Goal: Transaction & Acquisition: Book appointment/travel/reservation

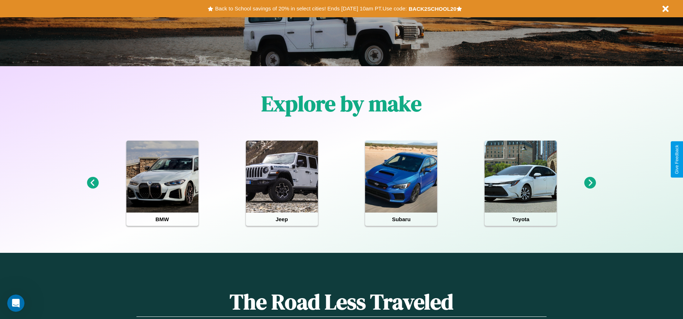
click at [92, 183] on icon at bounding box center [93, 183] width 12 height 12
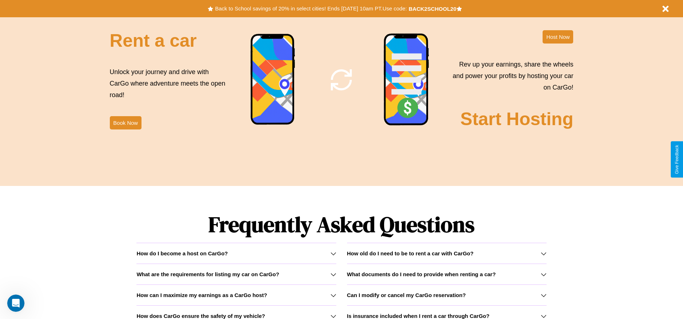
scroll to position [1032, 0]
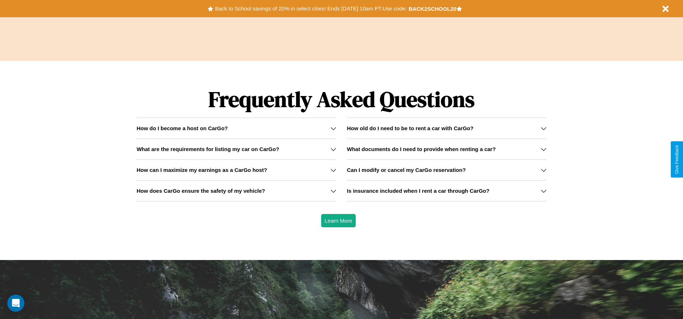
click at [333, 149] on icon at bounding box center [333, 149] width 6 height 6
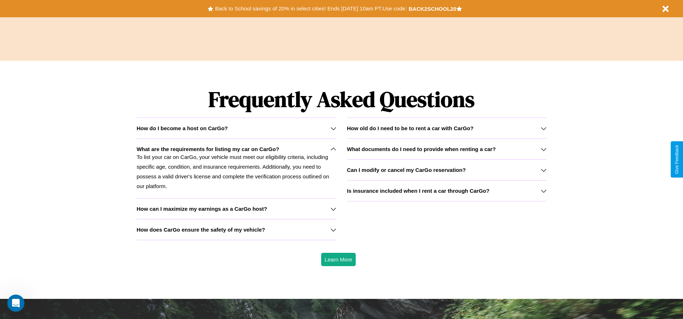
click at [446, 128] on h3 "How old do I need to be to rent a car with CarGo?" at bounding box center [410, 128] width 127 height 6
click at [236, 209] on h3 "How can I maximize my earnings as a CarGo host?" at bounding box center [201, 209] width 131 height 6
click at [446, 170] on h3 "Can I modify or cancel my CarGo reservation?" at bounding box center [406, 170] width 119 height 6
click at [236, 168] on p "To list your car on CarGo, your vehicle must meet our eligibility criteria, inc…" at bounding box center [235, 171] width 199 height 39
click at [236, 128] on div "How do I become a host on CarGo?" at bounding box center [235, 128] width 199 height 6
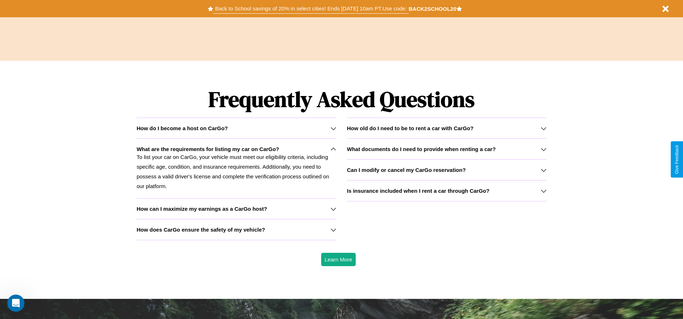
click at [311, 9] on button "Back to School savings of 20% in select cities! Ends 9/1 at 10am PT. Use code:" at bounding box center [310, 9] width 195 height 10
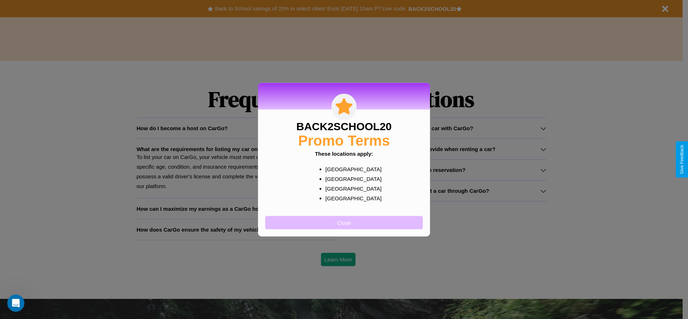
click at [344, 222] on button "Close" at bounding box center [344, 222] width 158 height 13
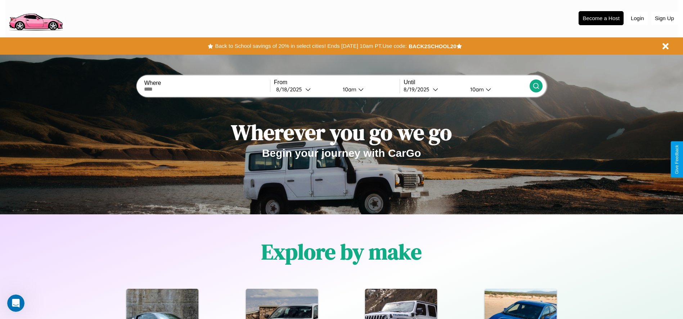
scroll to position [0, 0]
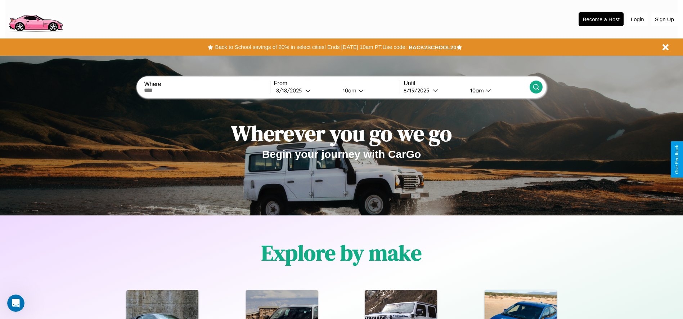
click at [207, 90] on input "text" at bounding box center [207, 90] width 126 height 6
type input "**********"
click at [305, 90] on div "8 / 18 / 2025" at bounding box center [290, 90] width 29 height 7
select select "*"
select select "****"
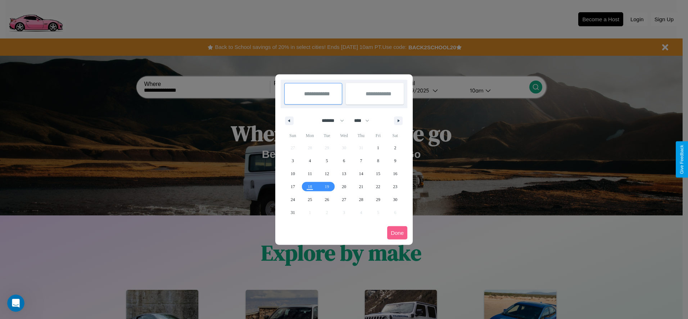
click at [330, 121] on select "******* ******** ***** ***** *** **** **** ****** ********* ******* ******** **…" at bounding box center [331, 121] width 31 height 12
select select "*"
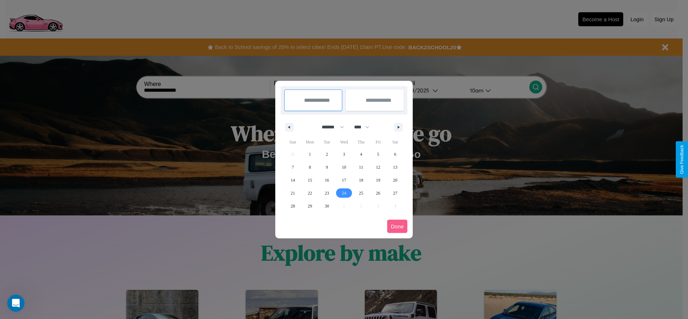
click at [344, 193] on span "24" at bounding box center [344, 193] width 4 height 13
type input "**********"
click at [310, 206] on span "29" at bounding box center [310, 206] width 4 height 13
type input "**********"
click at [397, 226] on button "Done" at bounding box center [397, 226] width 20 height 13
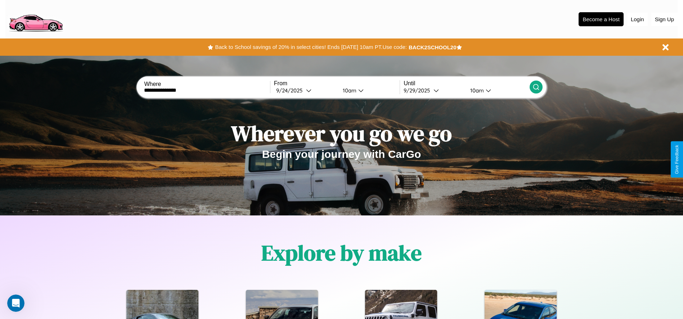
click at [535, 87] on icon at bounding box center [535, 86] width 7 height 7
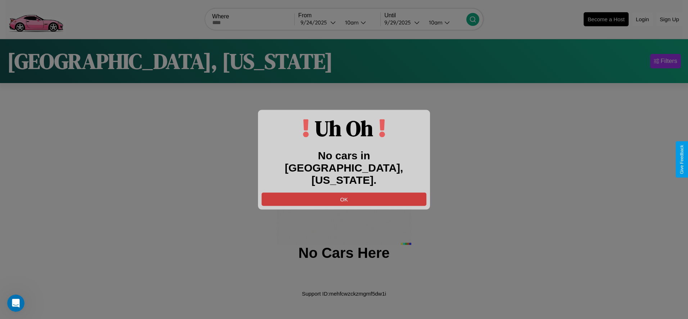
click at [344, 193] on button "OK" at bounding box center [344, 199] width 165 height 13
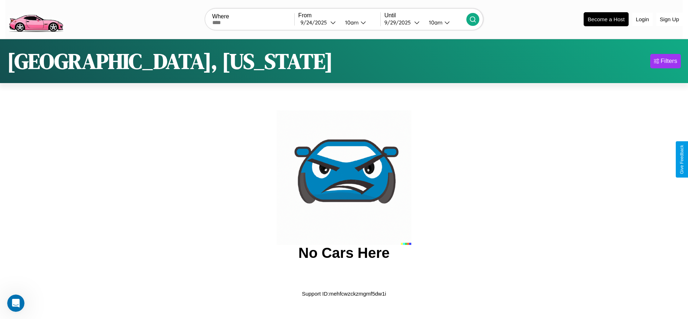
click at [36, 18] on img at bounding box center [35, 19] width 61 height 30
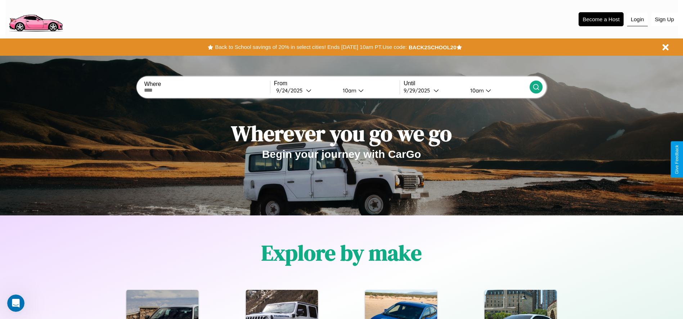
click at [637, 19] on button "Login" at bounding box center [637, 20] width 21 height 14
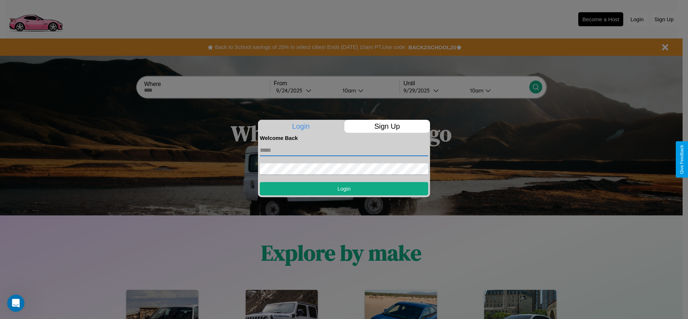
click at [344, 150] on input "text" at bounding box center [344, 151] width 168 height 12
type input "**********"
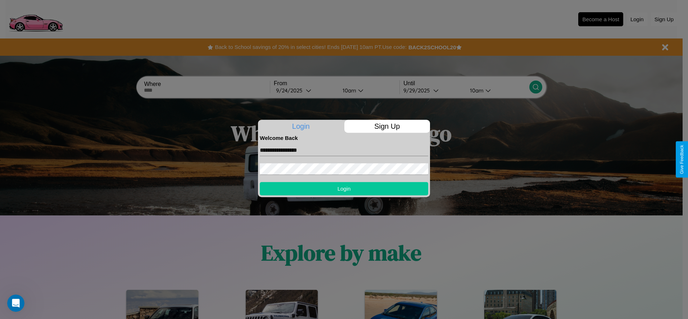
click at [344, 189] on button "Login" at bounding box center [344, 188] width 168 height 13
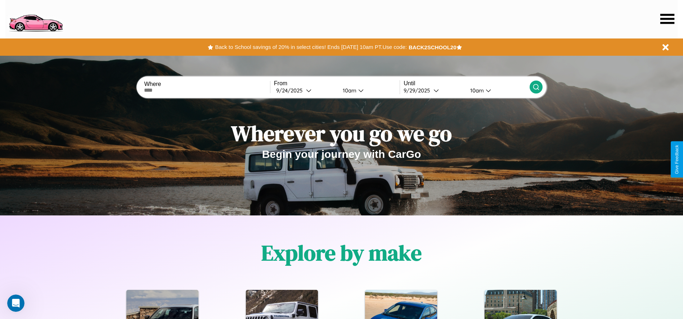
scroll to position [149, 0]
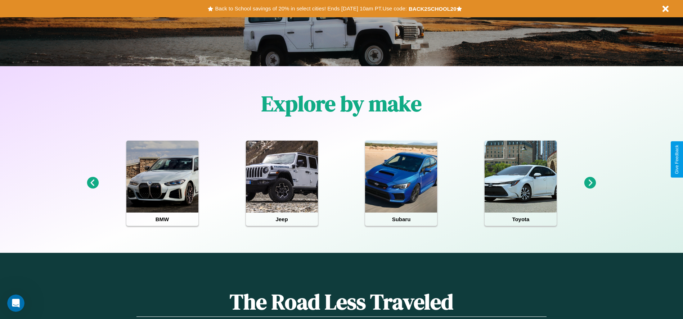
click at [590, 183] on icon at bounding box center [590, 183] width 12 height 12
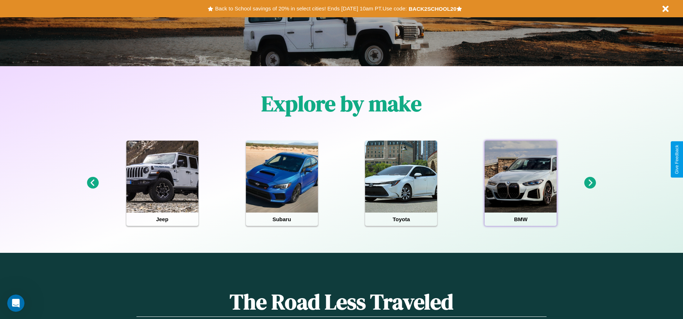
click at [520, 183] on div at bounding box center [520, 177] width 72 height 72
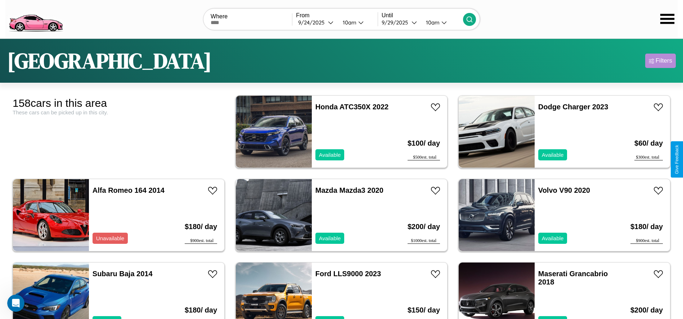
click at [660, 61] on div "Filters" at bounding box center [663, 60] width 17 height 7
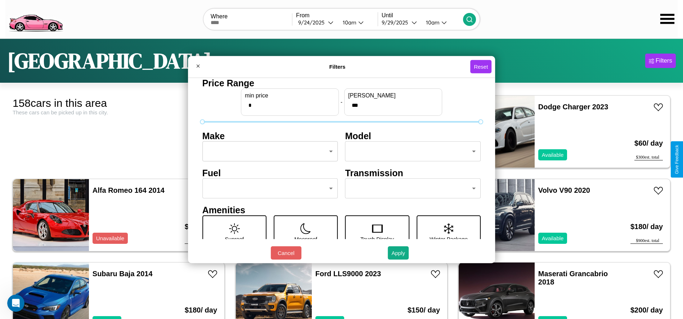
click at [268, 152] on body "CarGo Where From 9 / 24 / 2025 10am Until 9 / 29 / 2025 10am Tokyo Filters 158 …" at bounding box center [341, 182] width 683 height 364
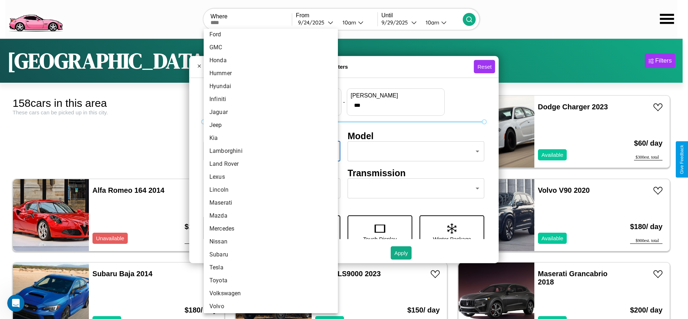
scroll to position [187, 0]
click at [268, 265] on li "Tesla" at bounding box center [271, 265] width 134 height 13
type input "*****"
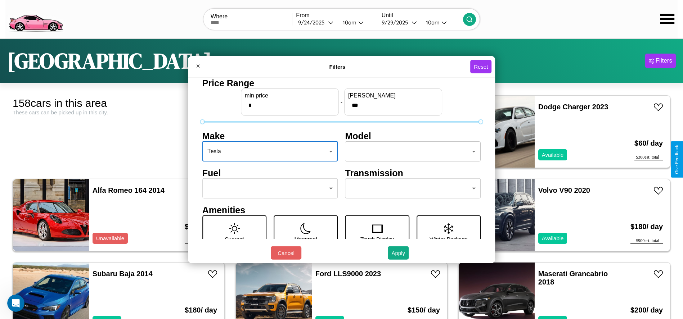
click at [409, 152] on body "CarGo Where From 9 / 24 / 2025 10am Until 9 / 29 / 2025 10am Tokyo Filters 158 …" at bounding box center [341, 182] width 683 height 364
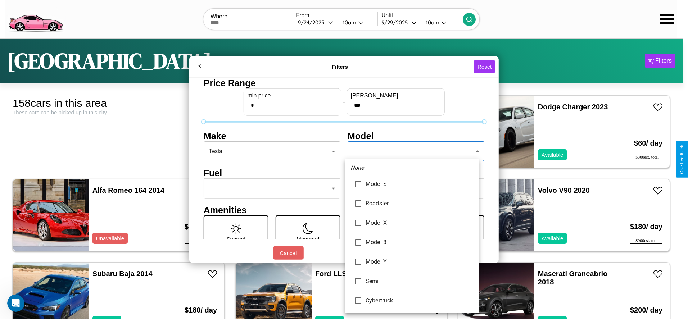
type input "*******"
click at [344, 159] on div at bounding box center [344, 159] width 688 height 319
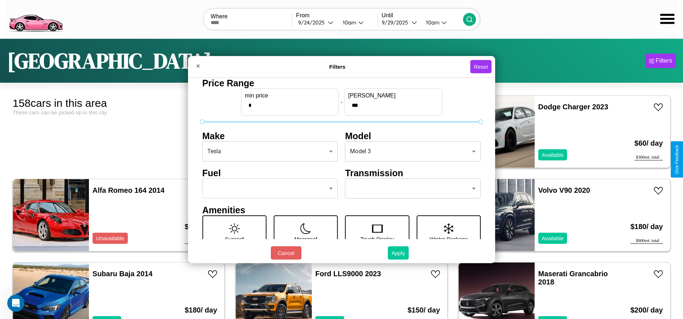
click at [398, 253] on button "Apply" at bounding box center [398, 253] width 21 height 13
